Goal: Transaction & Acquisition: Purchase product/service

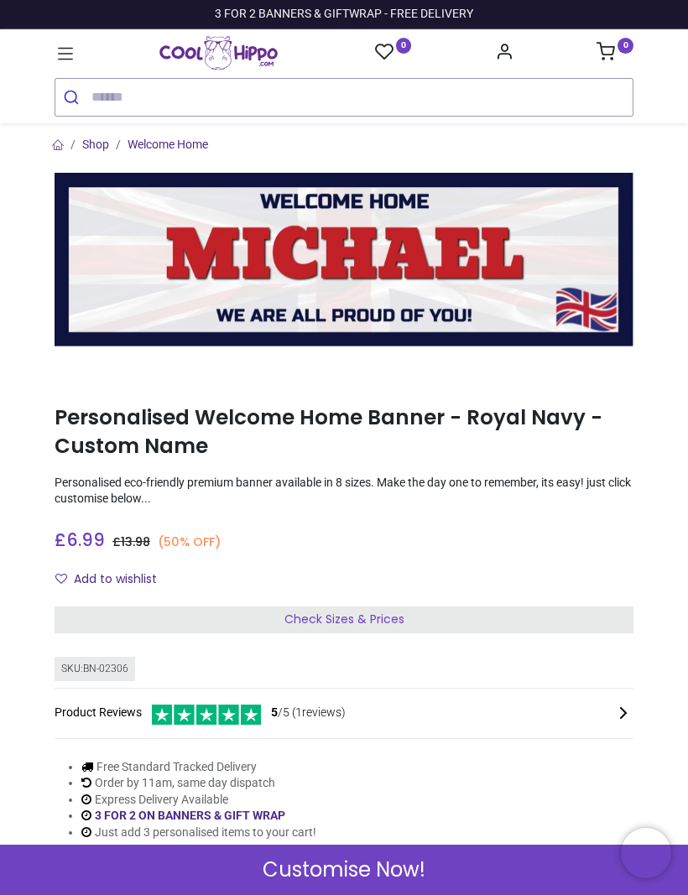
click at [559, 299] on img at bounding box center [344, 260] width 579 height 174
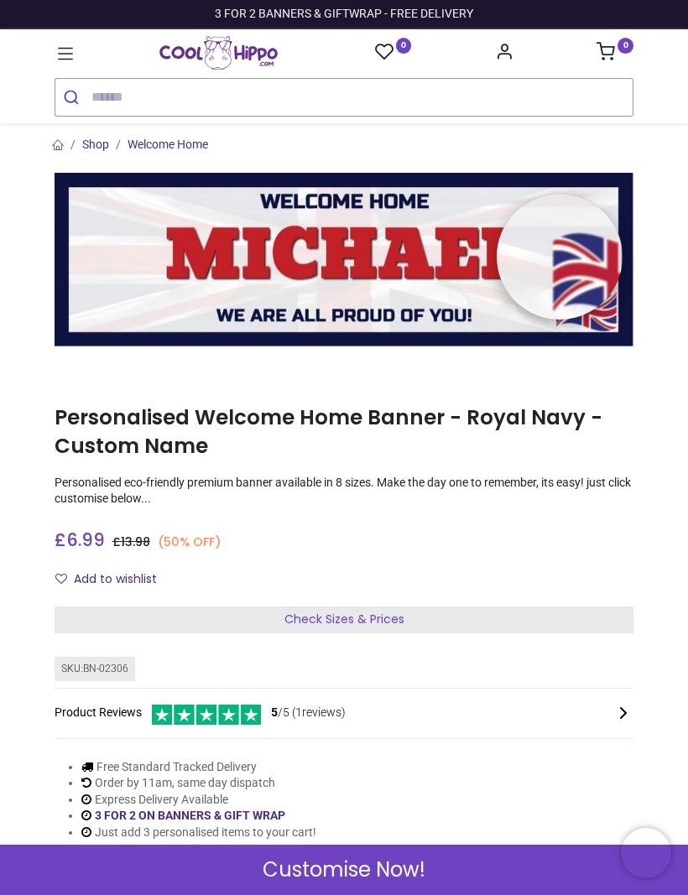
click at [97, 148] on link "Shop" at bounding box center [95, 144] width 27 height 13
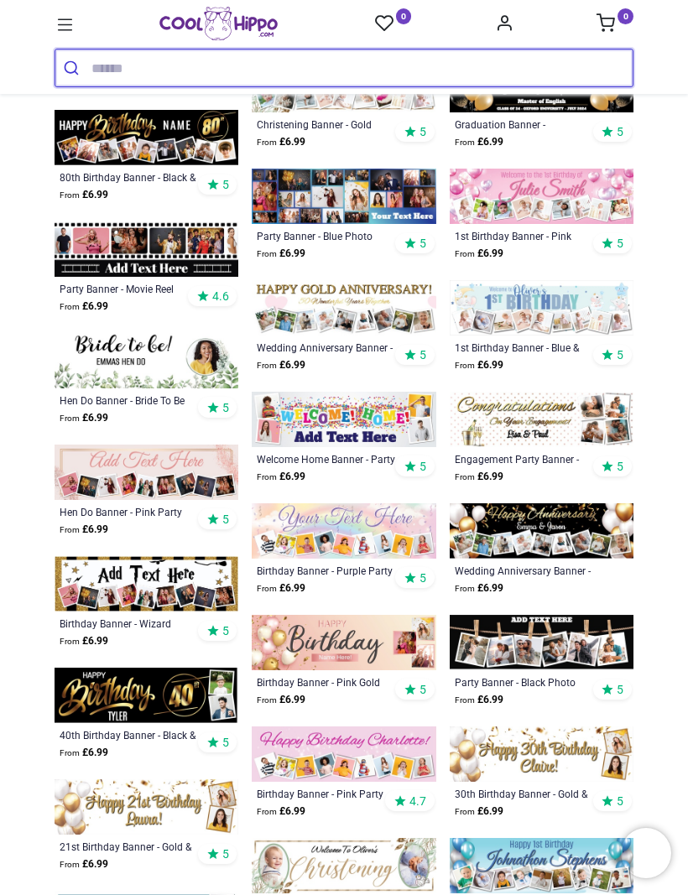
scroll to position [1582, 0]
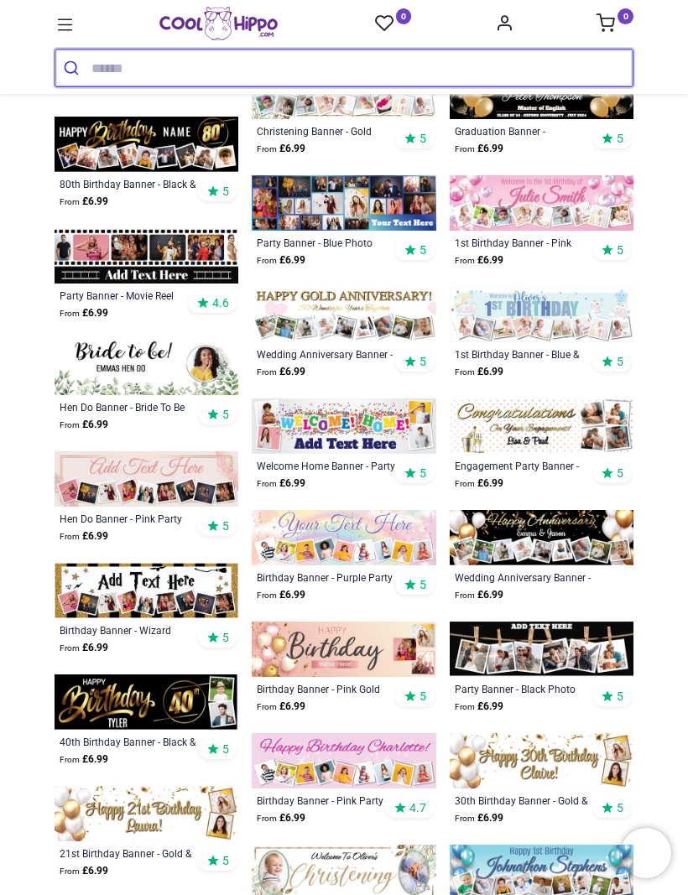
click at [210, 68] on input "search" at bounding box center [361, 67] width 541 height 37
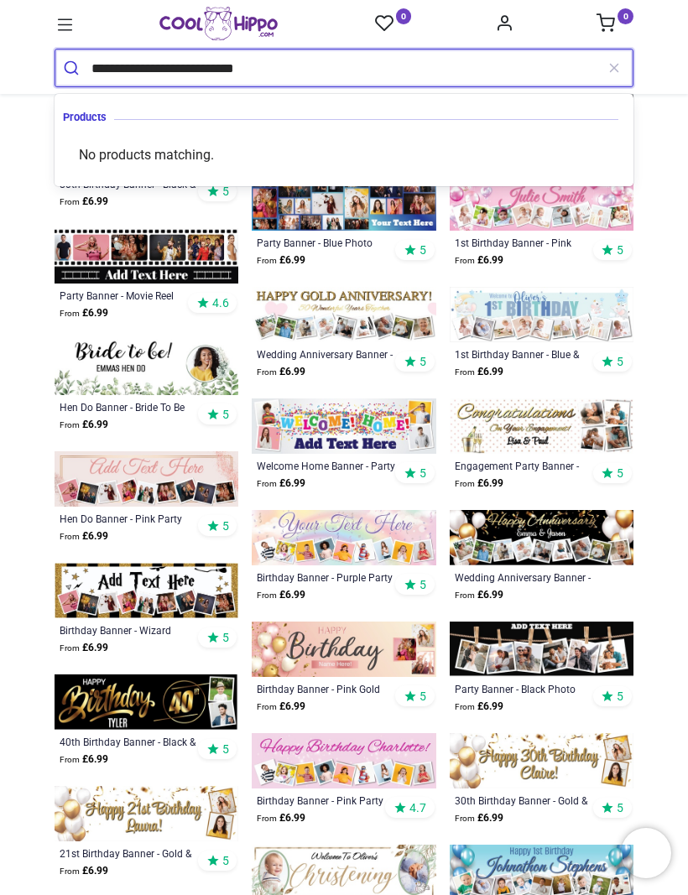
type input "**********"
click at [73, 68] on button "submit" at bounding box center [73, 67] width 36 height 37
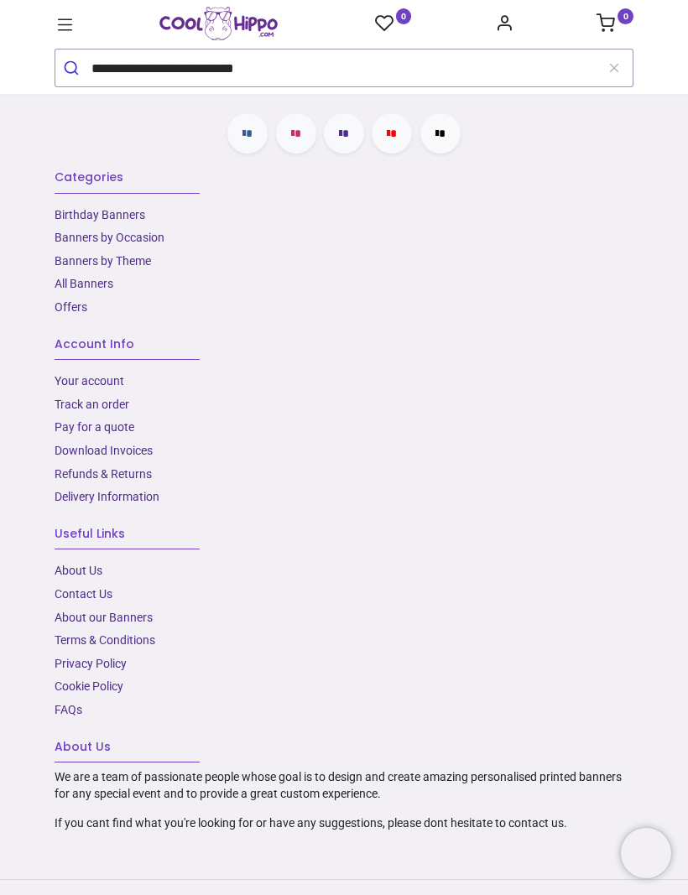
scroll to position [1872, 0]
